Goal: Information Seeking & Learning: Learn about a topic

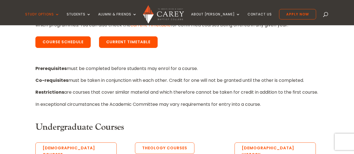
scroll to position [199, 0]
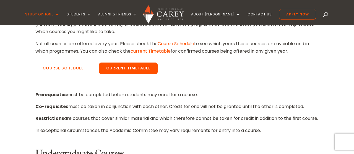
click at [65, 71] on link "Course Schedule" at bounding box center [62, 69] width 55 height 12
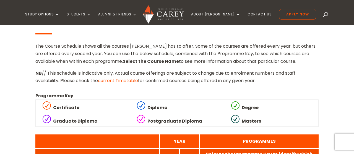
scroll to position [174, 0]
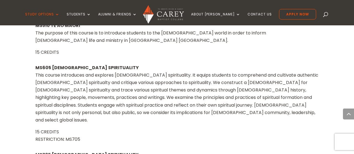
scroll to position [5732, 0]
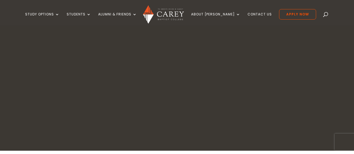
scroll to position [174, 0]
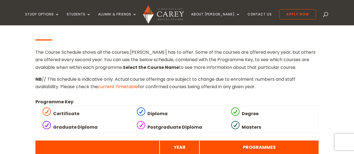
click at [131, 86] on link "current Timetable" at bounding box center [118, 87] width 40 height 6
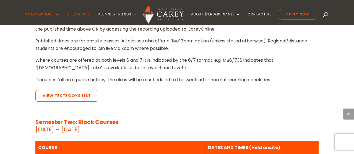
scroll to position [1311, 0]
